Goal: Transaction & Acquisition: Book appointment/travel/reservation

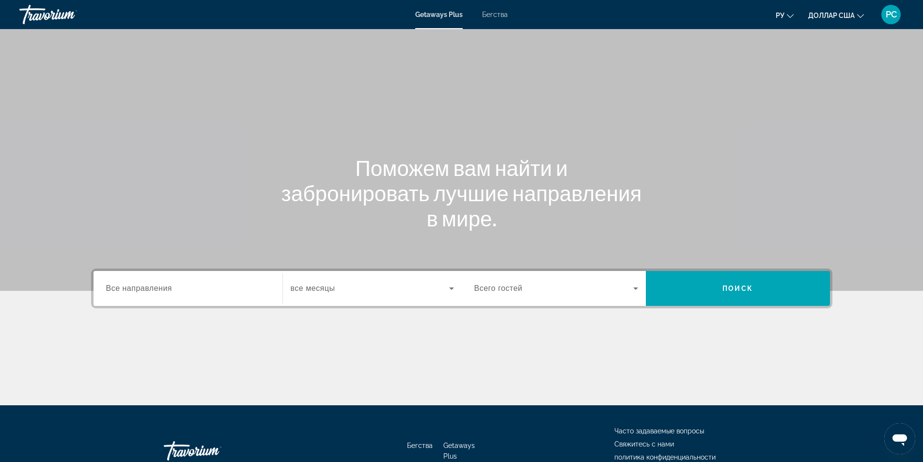
click at [315, 285] on span "все месяцы" at bounding box center [313, 288] width 45 height 8
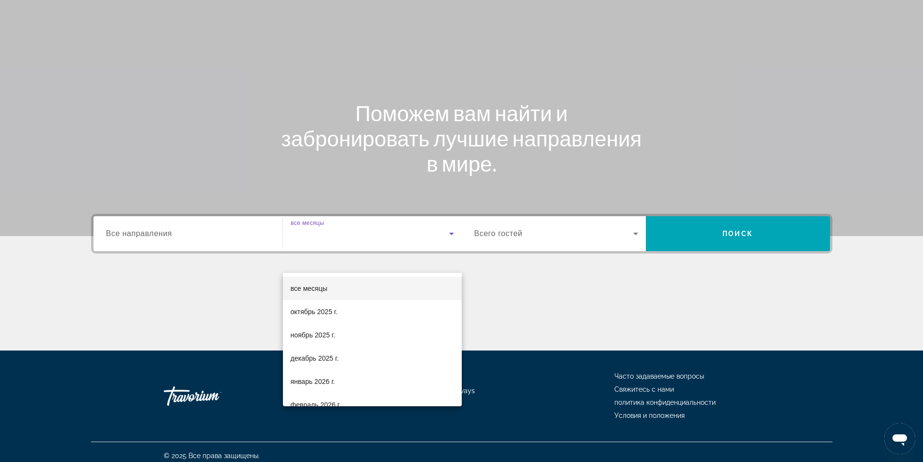
scroll to position [62, 0]
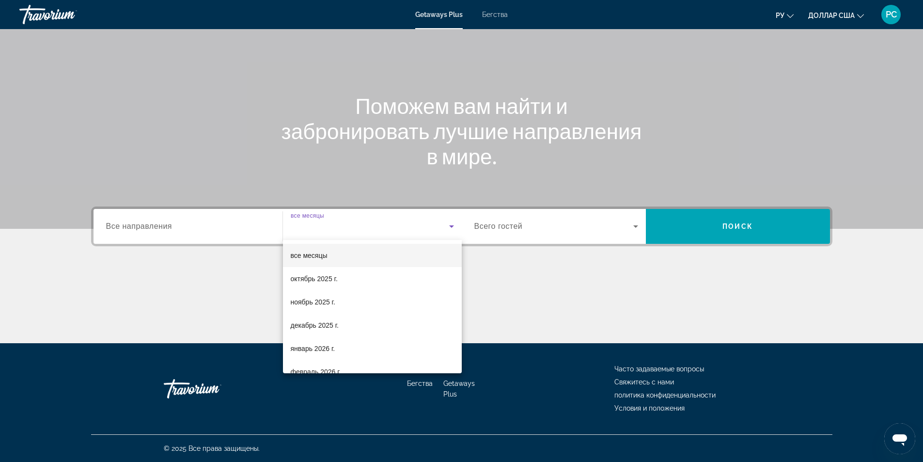
click at [522, 222] on div at bounding box center [461, 231] width 923 height 462
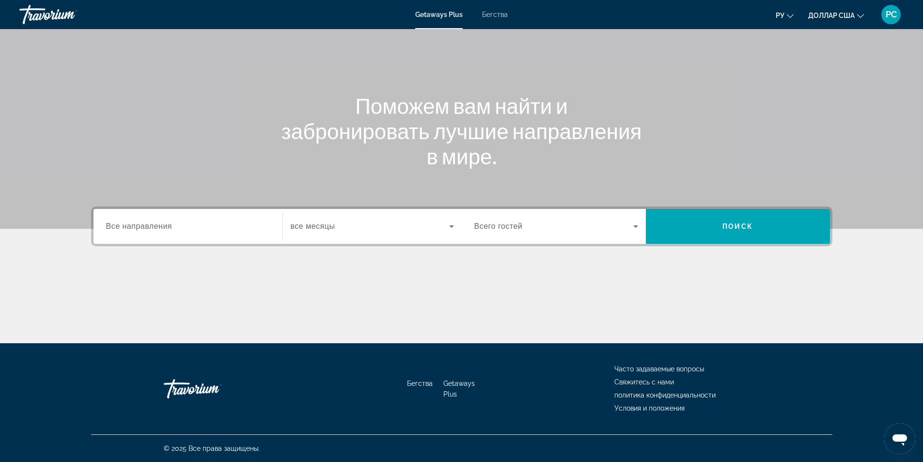
click at [526, 225] on span "Виджет поиска" at bounding box center [553, 226] width 159 height 12
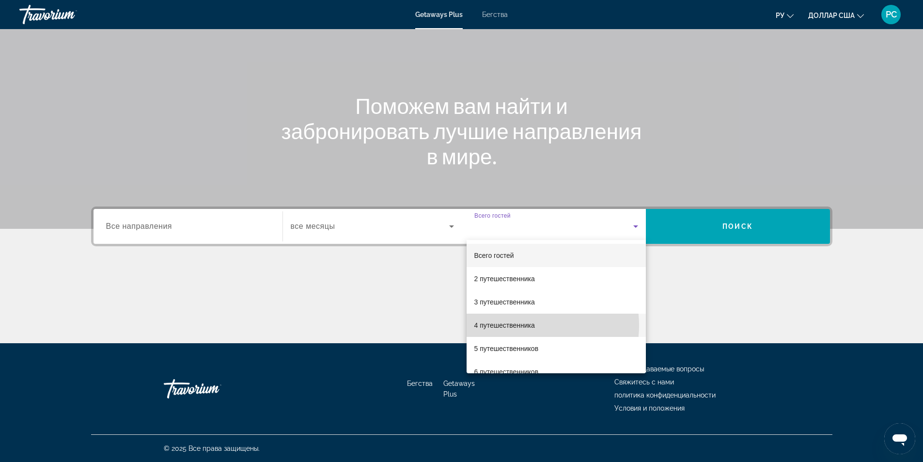
click at [528, 325] on font "4 путешественника" at bounding box center [504, 325] width 61 height 8
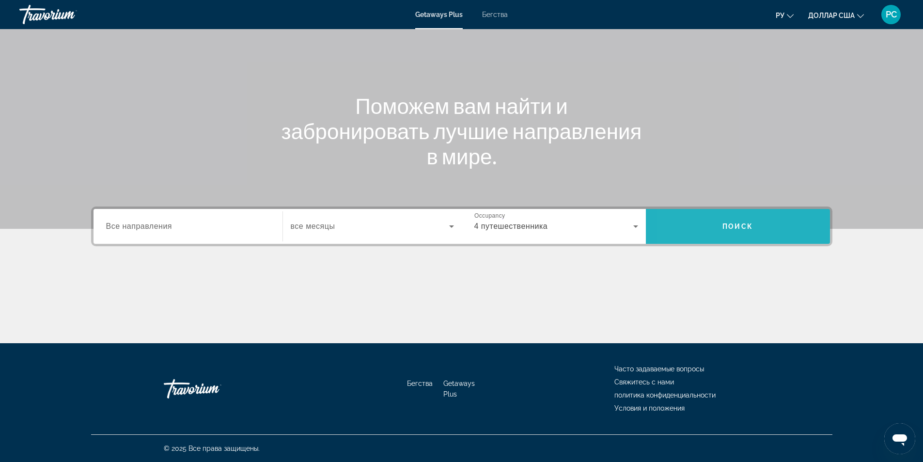
click at [682, 230] on span "Поиск" at bounding box center [738, 226] width 184 height 23
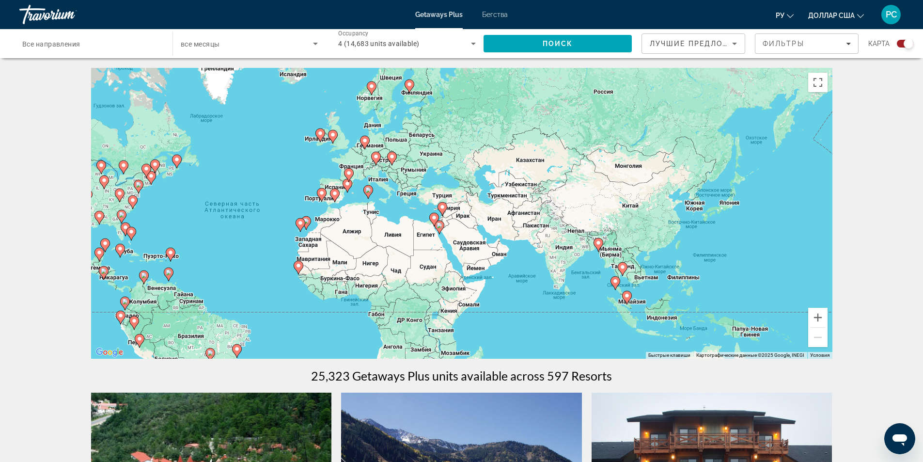
drag, startPoint x: 715, startPoint y: 281, endPoint x: 514, endPoint y: 293, distance: 201.5
click at [514, 293] on div "Чтобы активировать перетаскивание с помощью клавиатуры, нажмите Alt + Ввод. Пос…" at bounding box center [461, 213] width 741 height 291
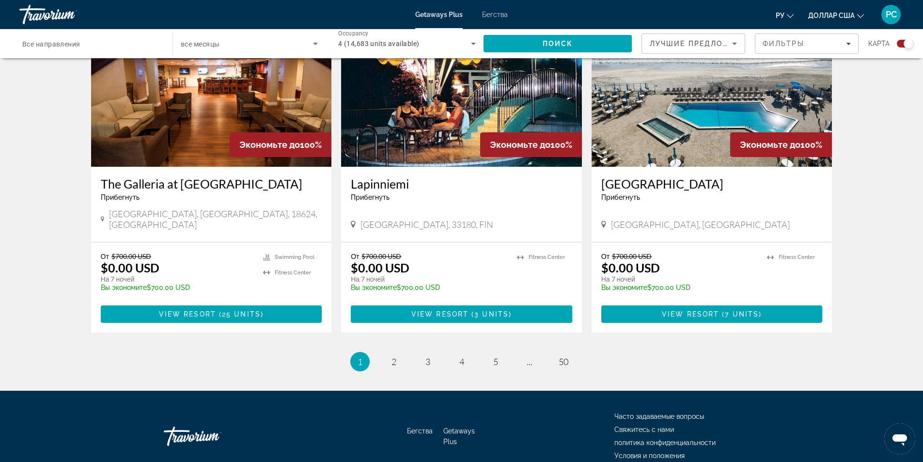
scroll to position [1421, 0]
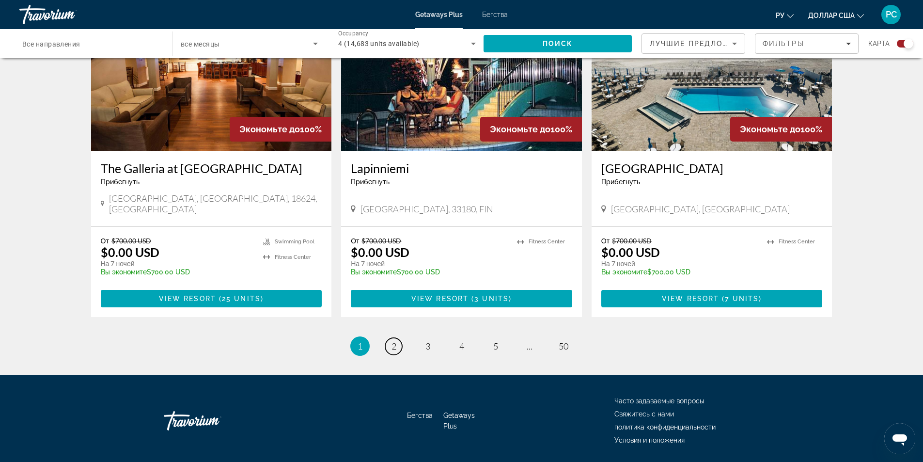
click at [398, 338] on link "page 2" at bounding box center [393, 346] width 17 height 17
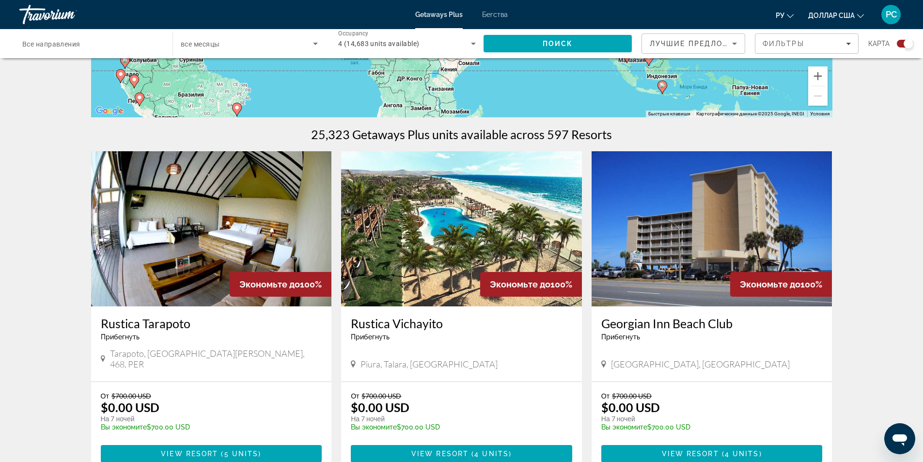
scroll to position [242, 0]
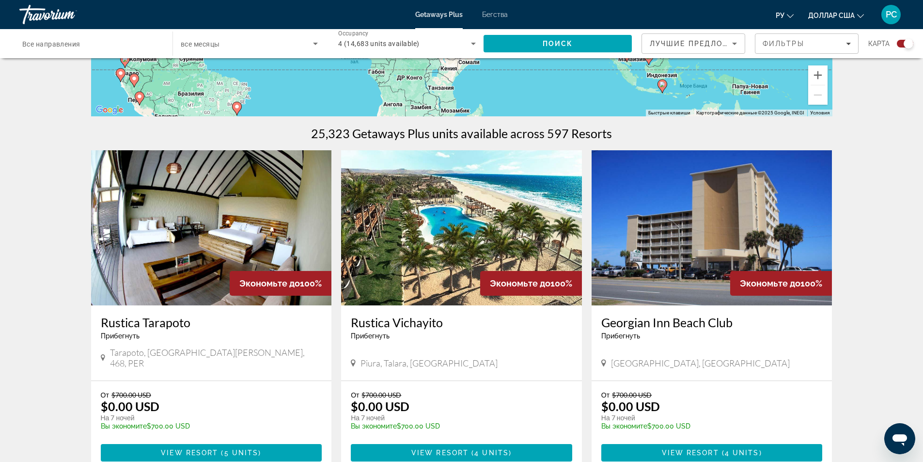
click at [446, 258] on img "Основное содержание" at bounding box center [461, 227] width 241 height 155
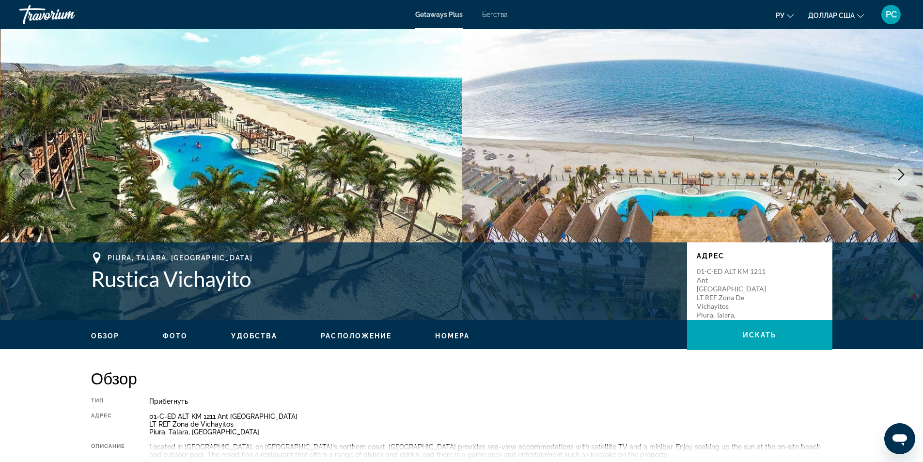
click at [777, 12] on font "ру" at bounding box center [780, 16] width 9 height 8
click at [765, 40] on button "English" at bounding box center [764, 38] width 43 height 13
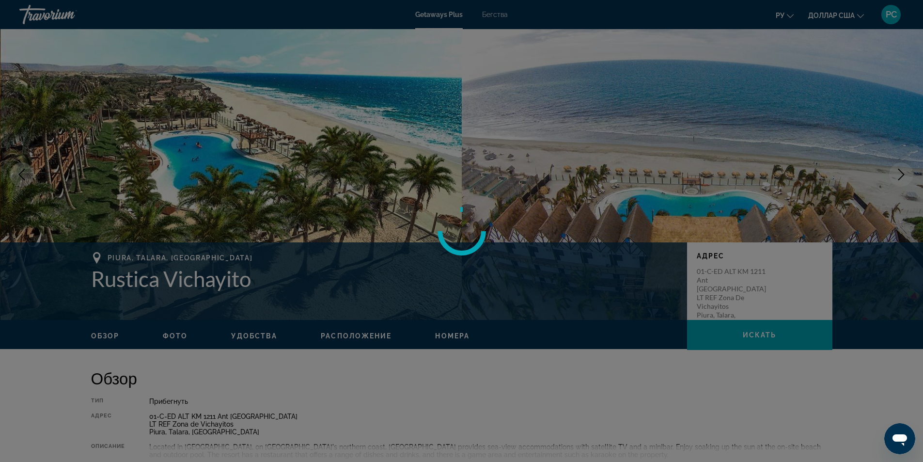
click at [783, 18] on div at bounding box center [461, 231] width 923 height 462
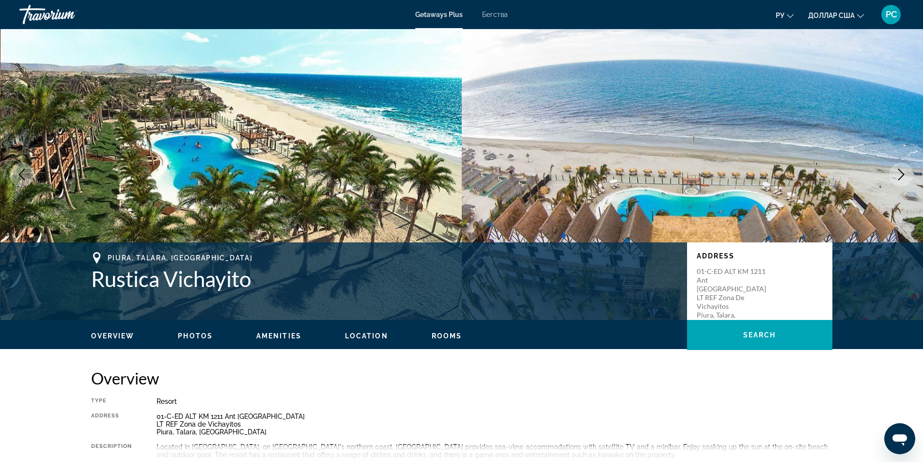
click at [783, 18] on font "ру" at bounding box center [780, 16] width 9 height 8
click at [764, 102] on button "русский" at bounding box center [764, 101] width 43 height 13
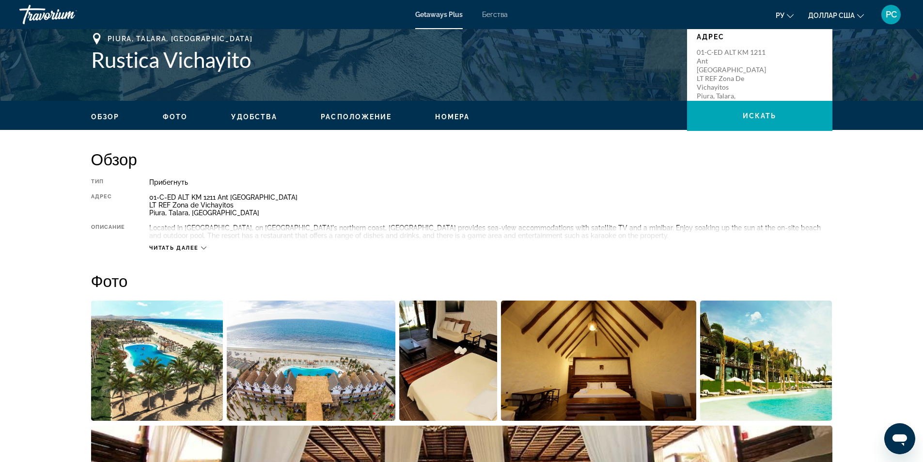
scroll to position [242, 0]
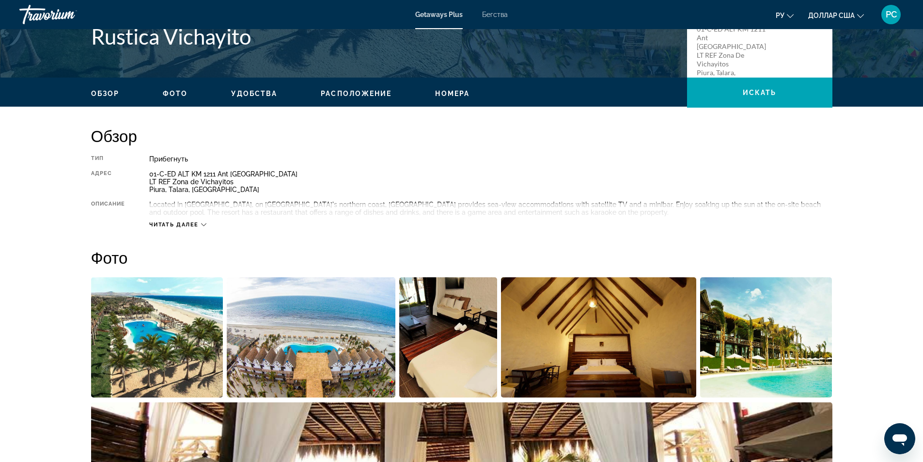
click at [191, 222] on span "Читать далее" at bounding box center [173, 224] width 49 height 6
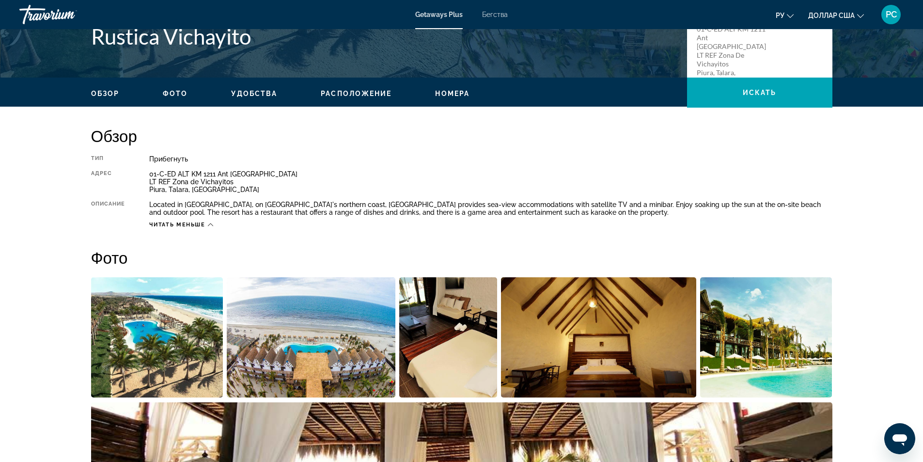
click at [744, 165] on div "Тип Прибегнуть Все включено Нет «все включено» Адрес 01-C-ED ALT KM 1211 Ant Pa…" at bounding box center [461, 191] width 741 height 73
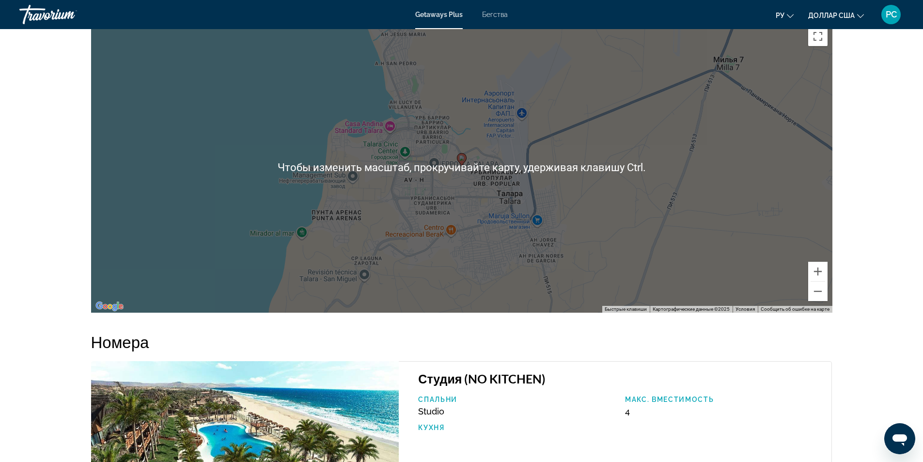
scroll to position [1066, 0]
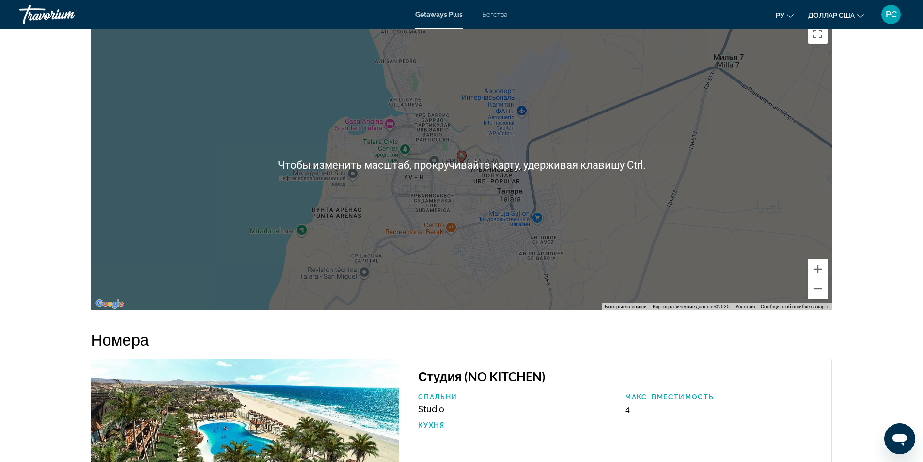
click at [510, 240] on div "Чтобы активировать перетаскивание с помощью клавиатуры, нажмите Alt + Ввод. Пос…" at bounding box center [461, 164] width 741 height 291
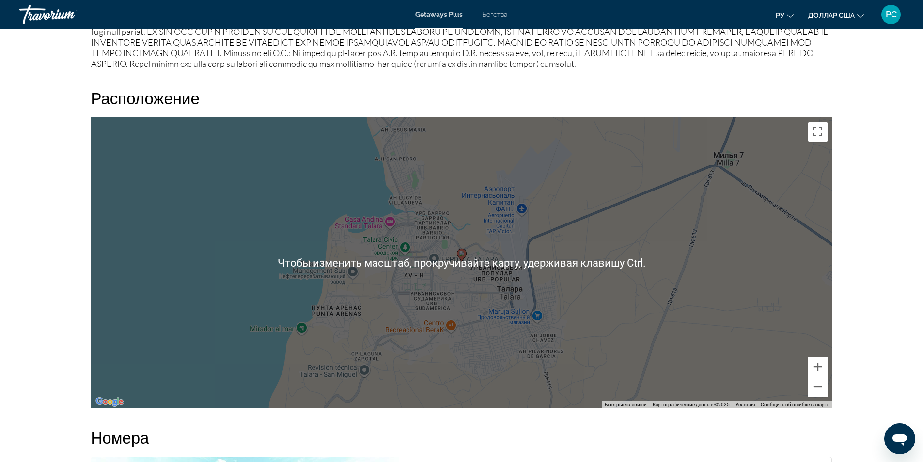
scroll to position [969, 0]
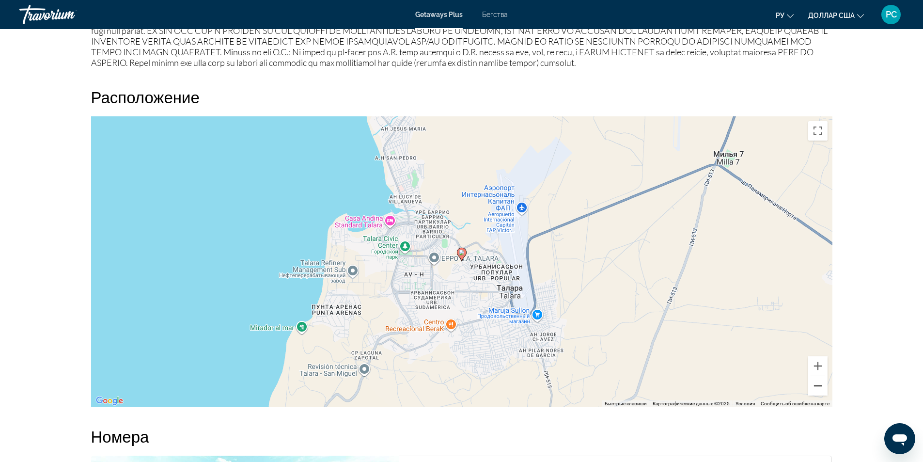
click at [823, 391] on button "Уменьшить" at bounding box center [817, 385] width 19 height 19
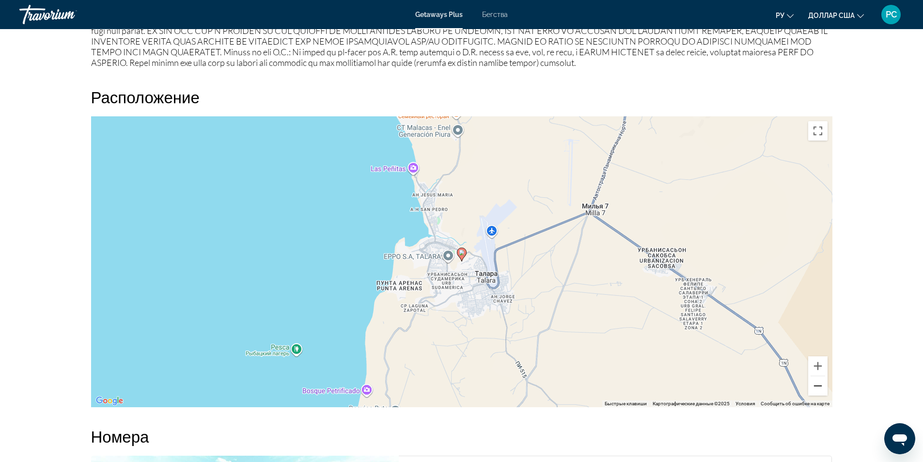
click at [823, 391] on button "Уменьшить" at bounding box center [817, 385] width 19 height 19
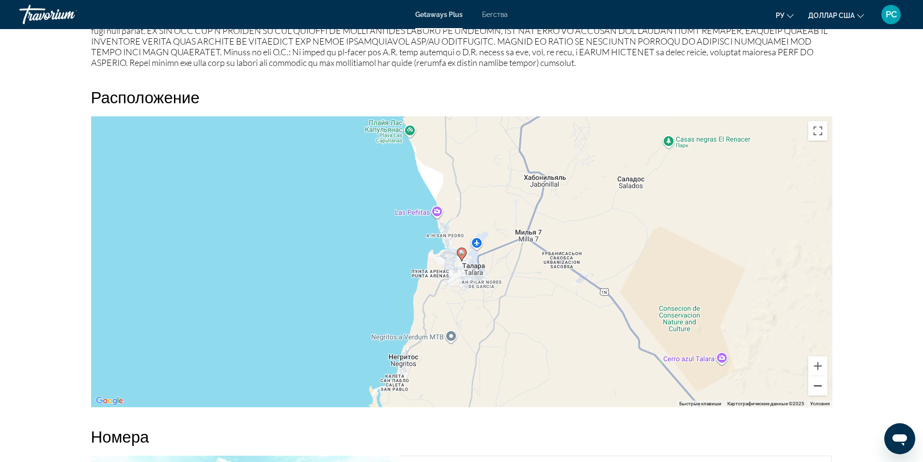
click at [823, 391] on button "Уменьшить" at bounding box center [817, 385] width 19 height 19
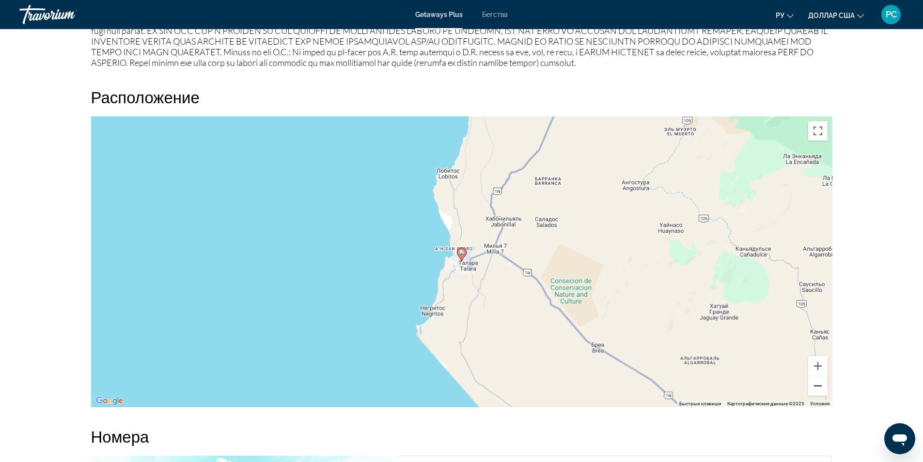
click at [823, 391] on button "Уменьшить" at bounding box center [817, 385] width 19 height 19
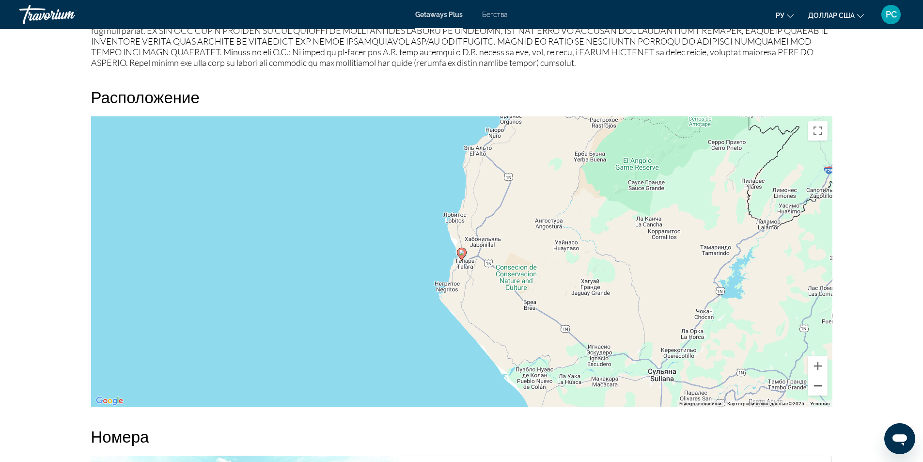
click at [823, 391] on button "Уменьшить" at bounding box center [817, 385] width 19 height 19
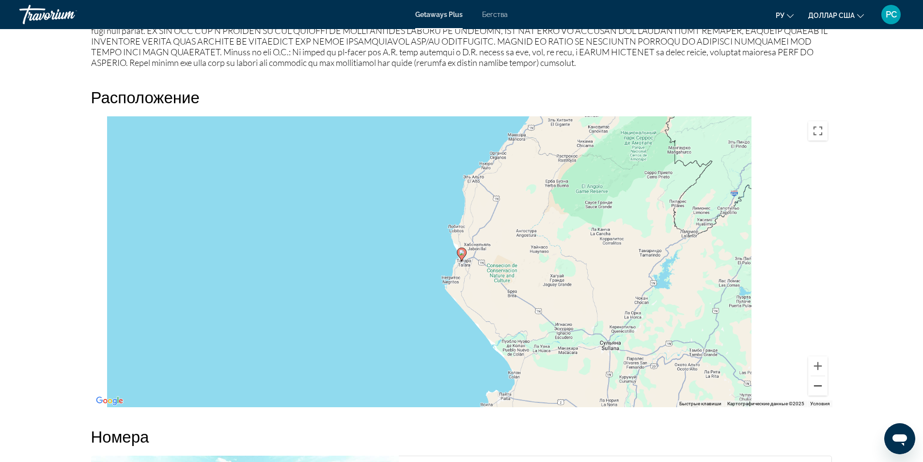
click at [823, 391] on button "Уменьшить" at bounding box center [817, 385] width 19 height 19
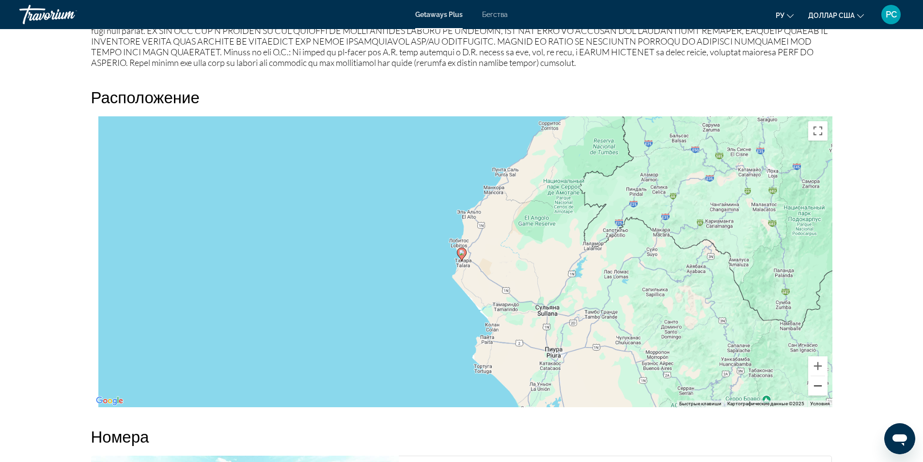
click at [823, 391] on button "Уменьшить" at bounding box center [817, 385] width 19 height 19
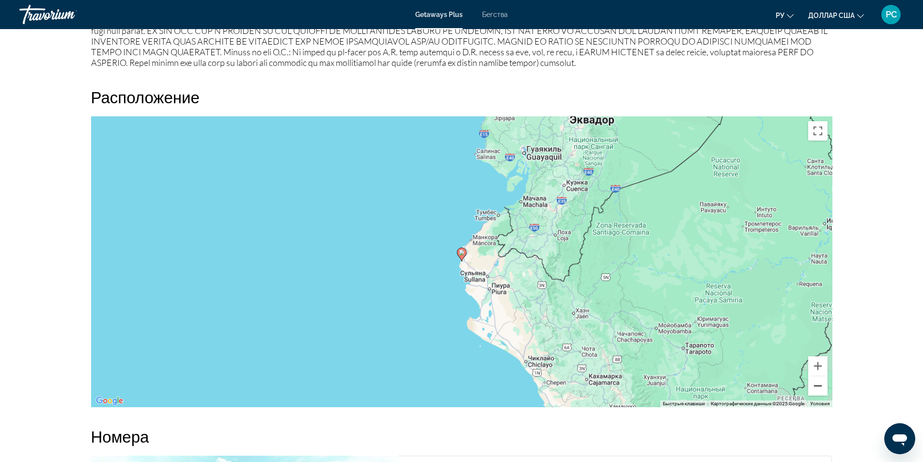
click at [823, 391] on button "Уменьшить" at bounding box center [817, 385] width 19 height 19
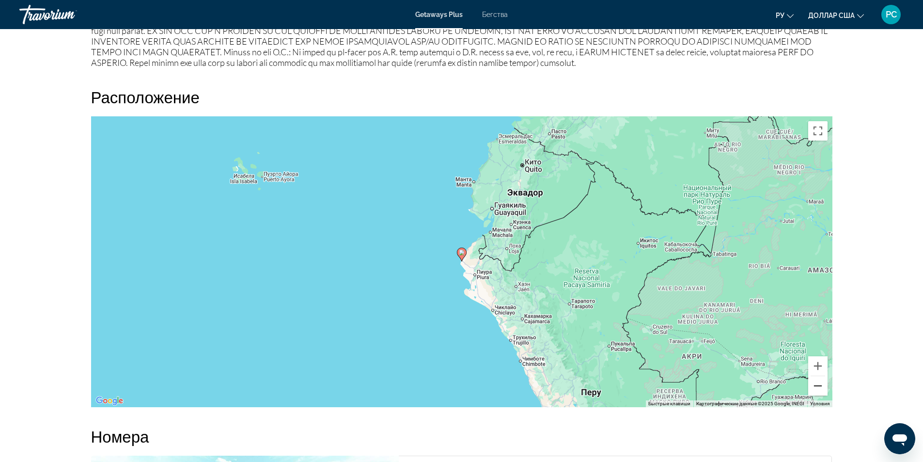
click at [823, 391] on button "Уменьшить" at bounding box center [817, 385] width 19 height 19
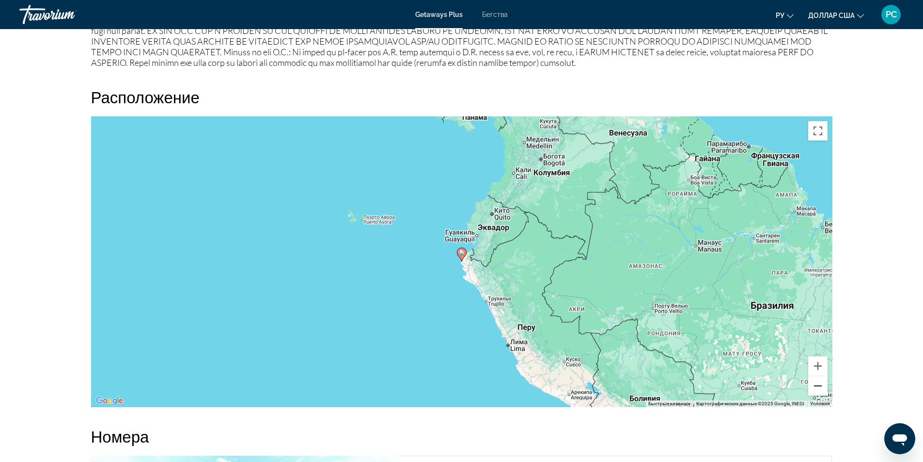
click at [823, 391] on button "Уменьшить" at bounding box center [817, 385] width 19 height 19
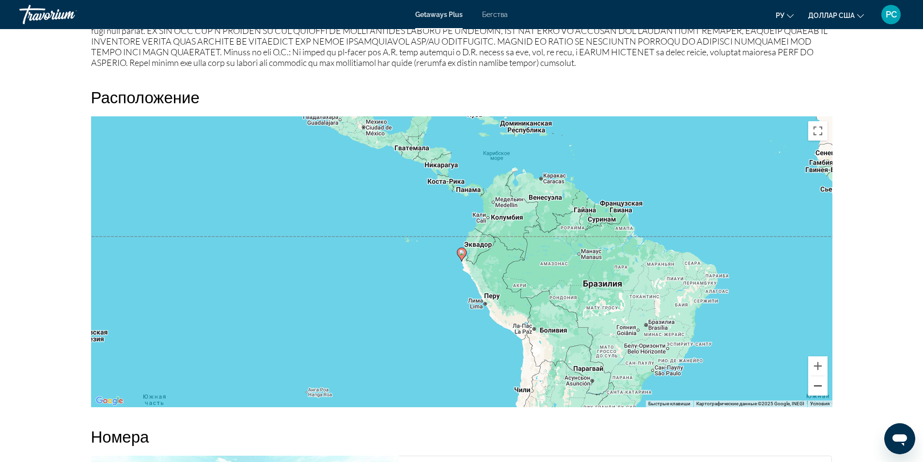
click at [823, 391] on button "Уменьшить" at bounding box center [817, 385] width 19 height 19
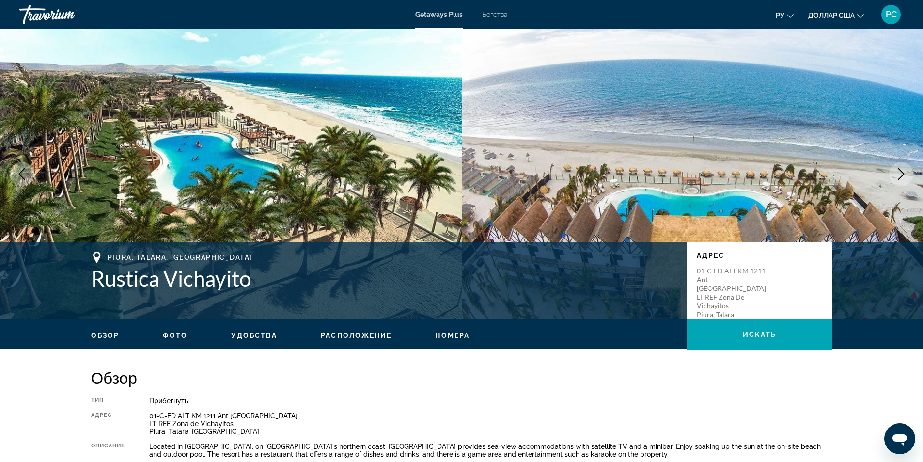
scroll to position [0, 0]
